Goal: Browse casually: Explore the website without a specific task or goal

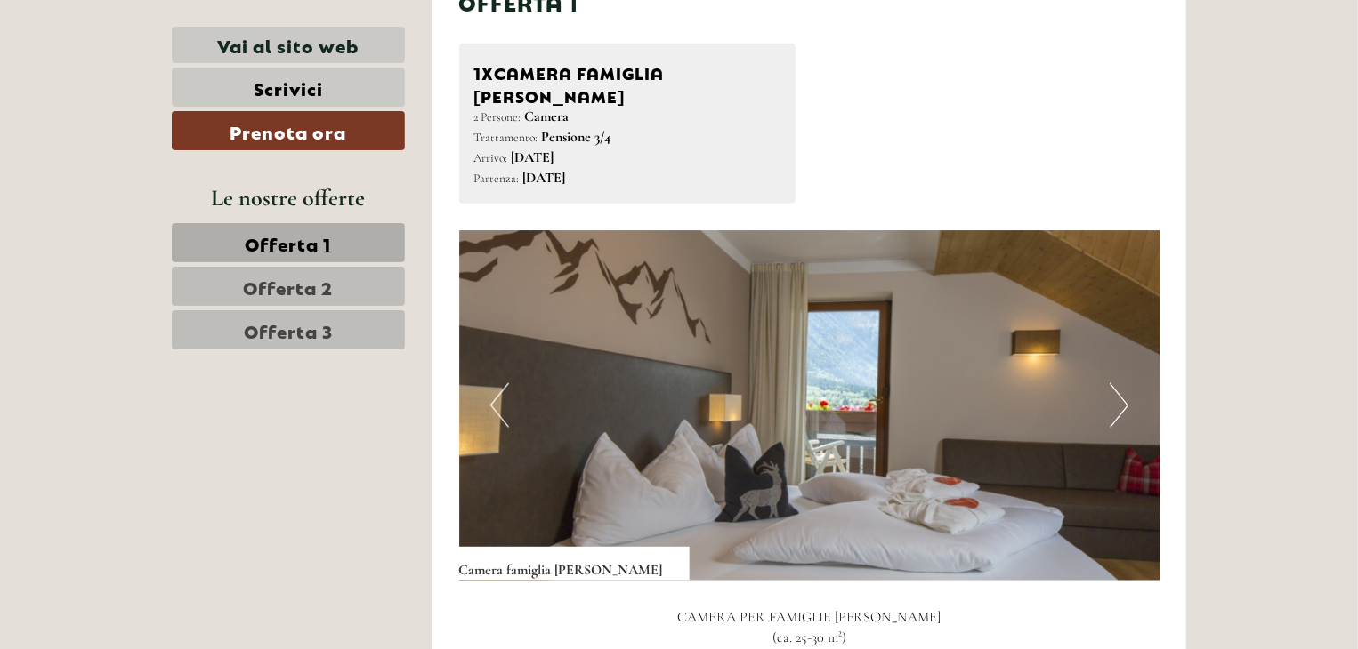
scroll to position [1068, 0]
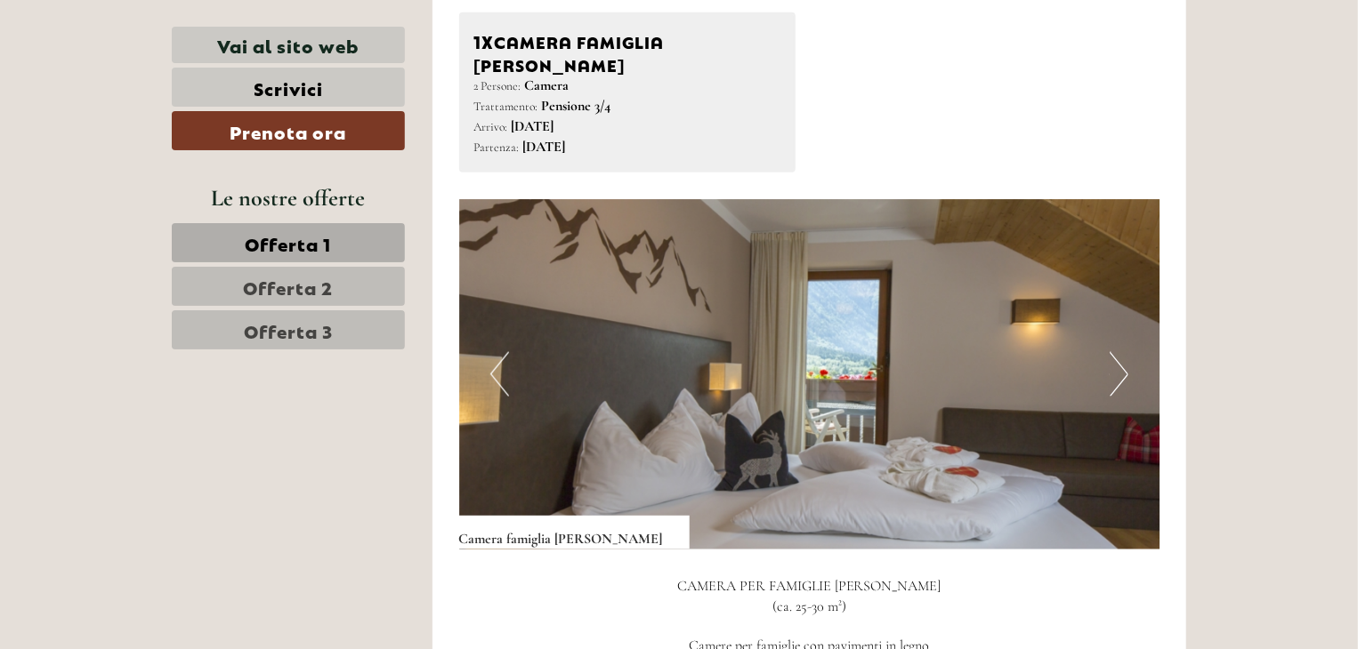
click at [1124, 353] on button "Next" at bounding box center [1118, 374] width 19 height 44
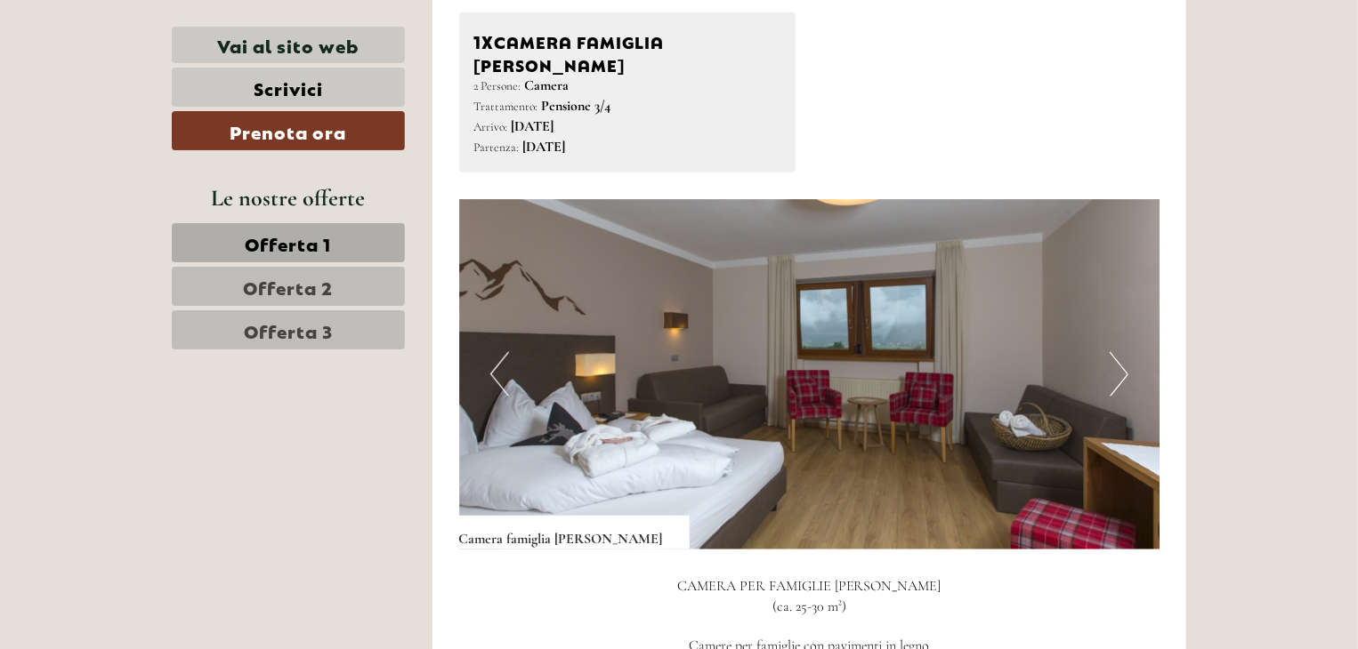
click at [1125, 353] on button "Next" at bounding box center [1118, 374] width 19 height 44
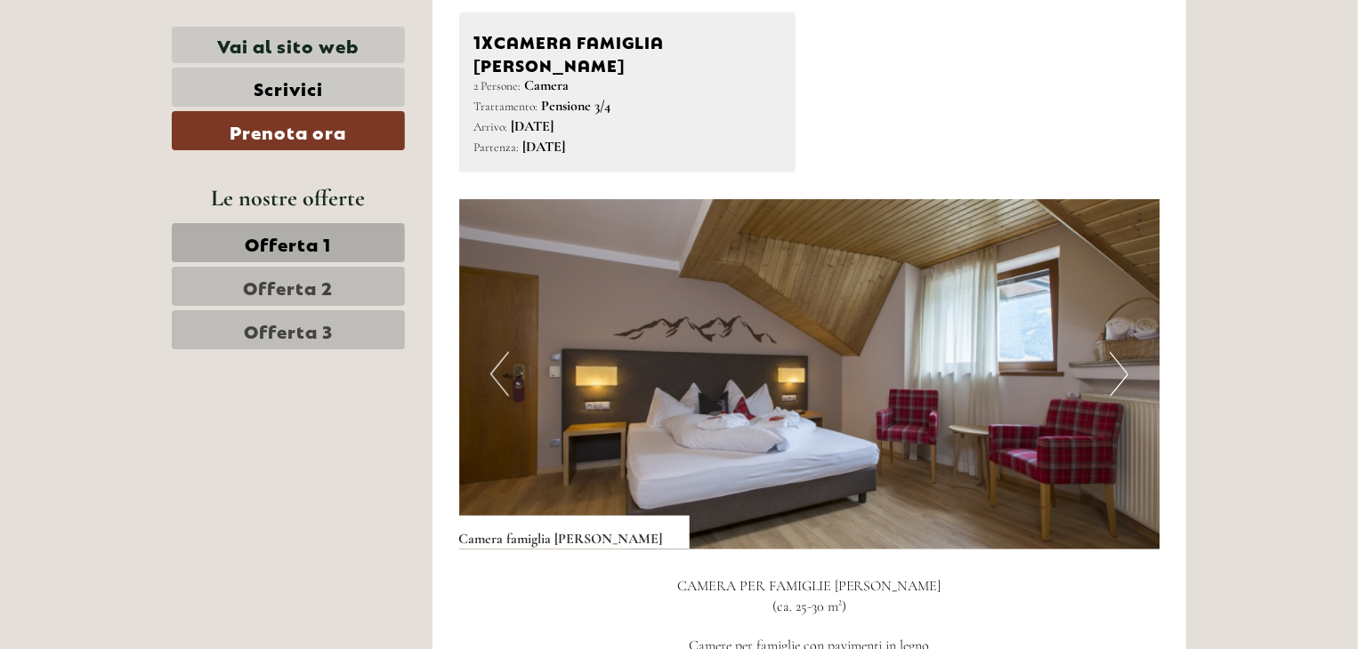
click at [1125, 353] on button "Next" at bounding box center [1118, 374] width 19 height 44
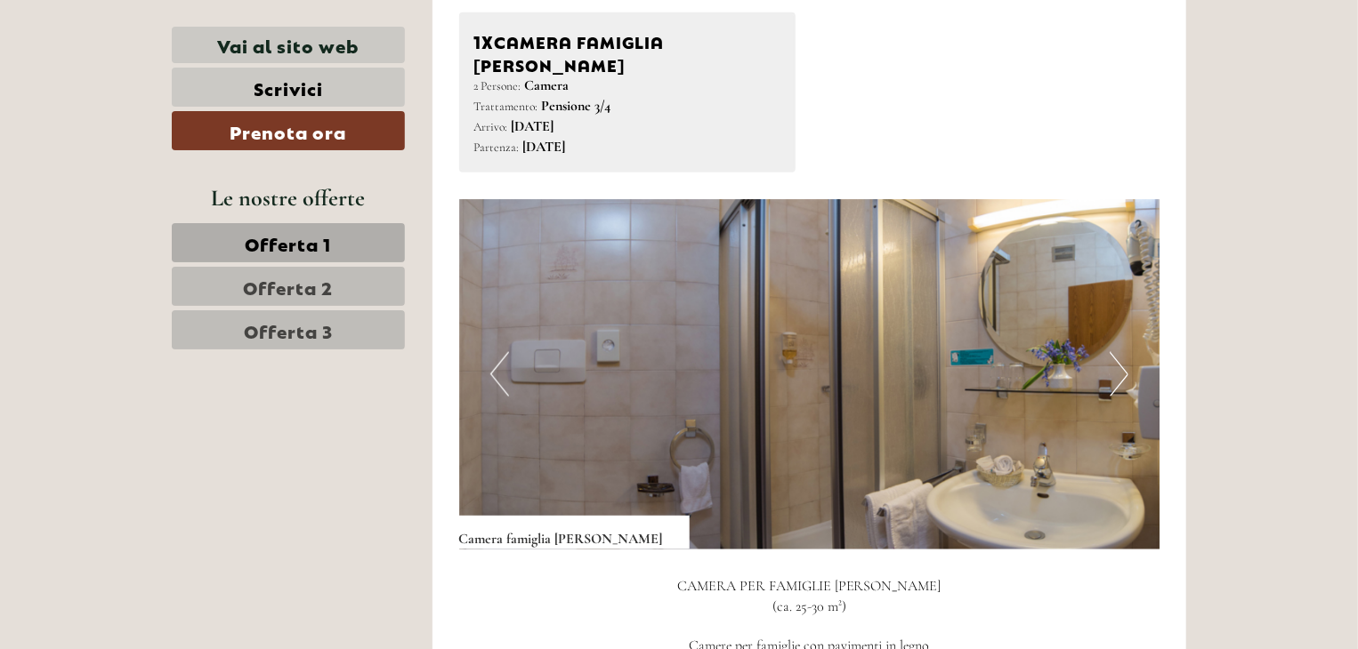
click at [1125, 353] on button "Next" at bounding box center [1118, 374] width 19 height 44
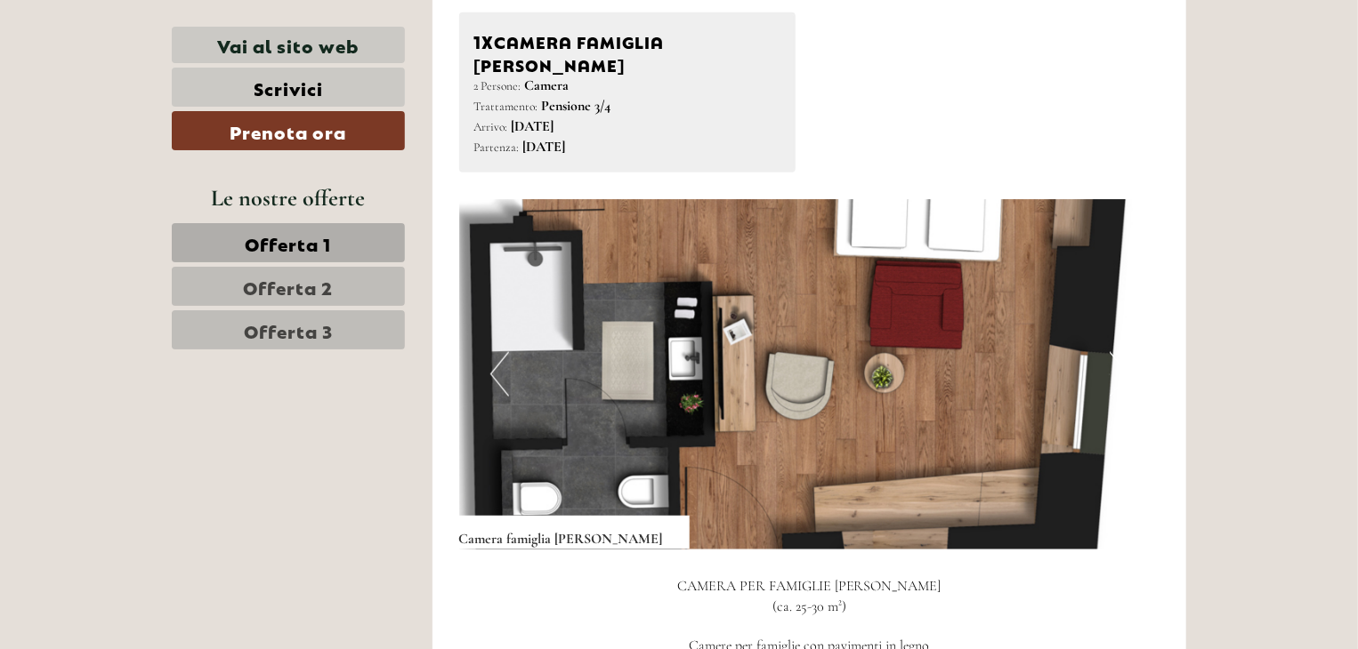
click at [1125, 353] on button "Next" at bounding box center [1118, 374] width 19 height 44
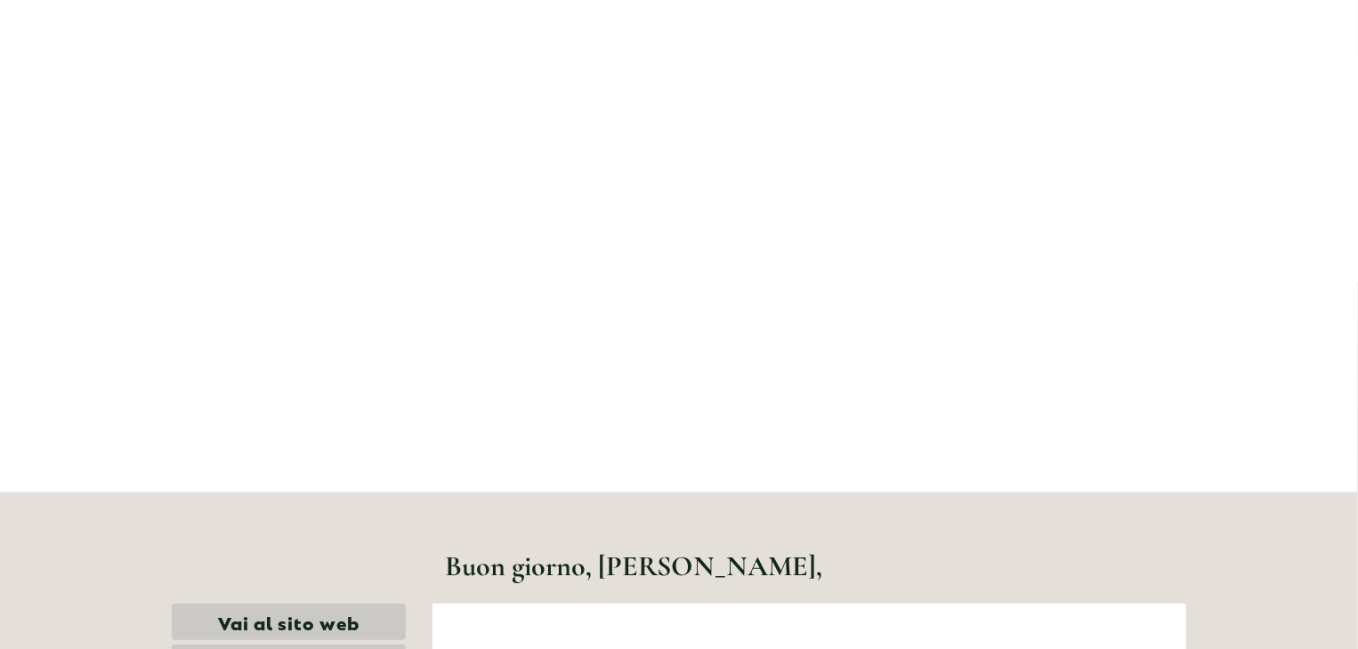
scroll to position [0, 0]
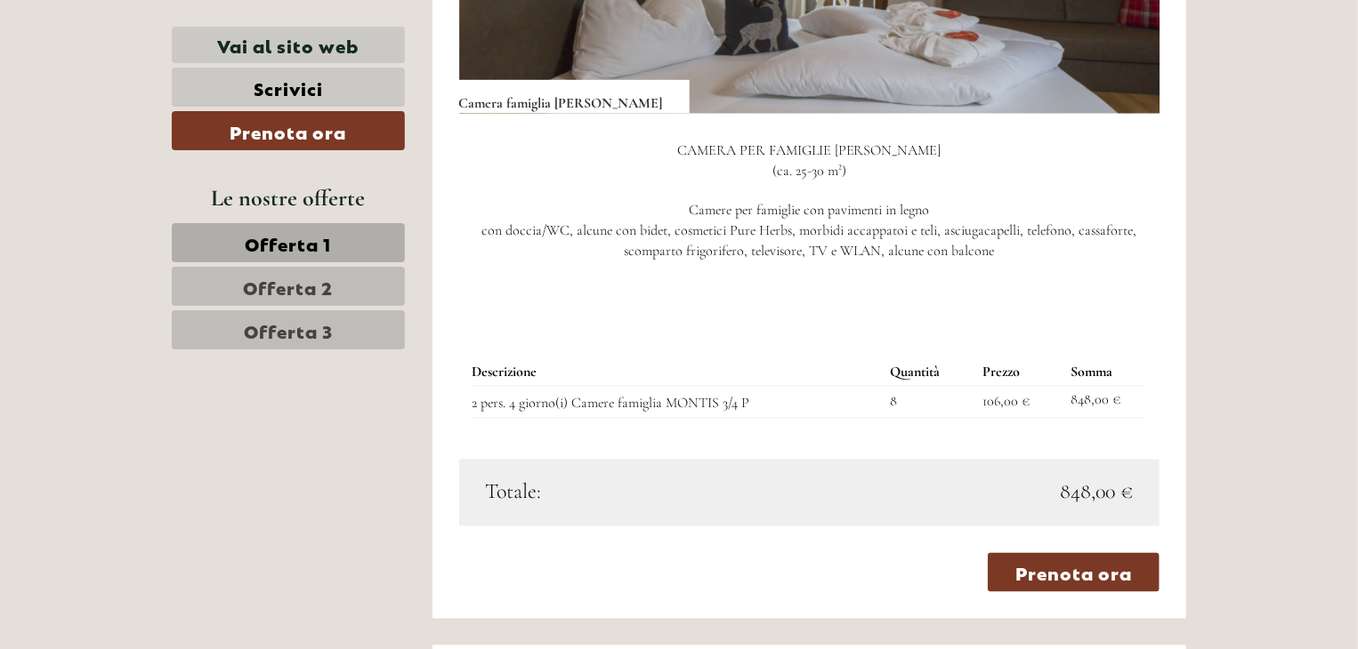
scroll to position [1512, 0]
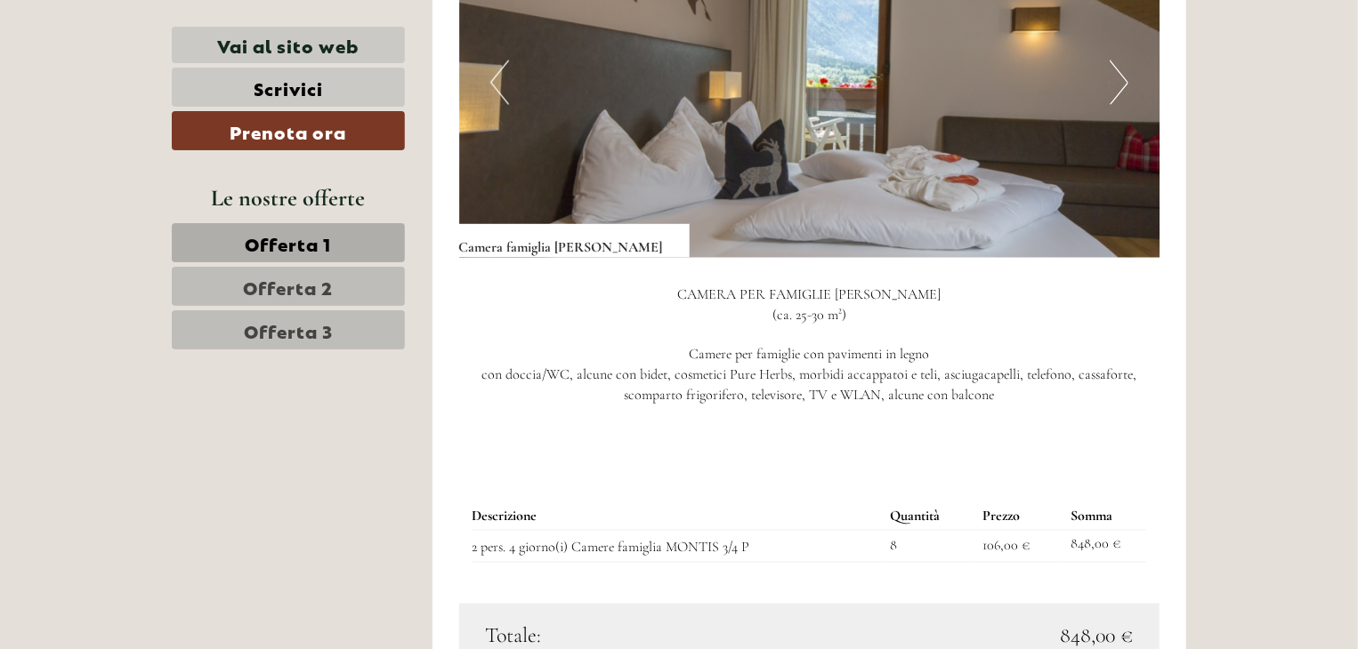
scroll to position [1512, 0]
